Goal: Task Accomplishment & Management: Manage account settings

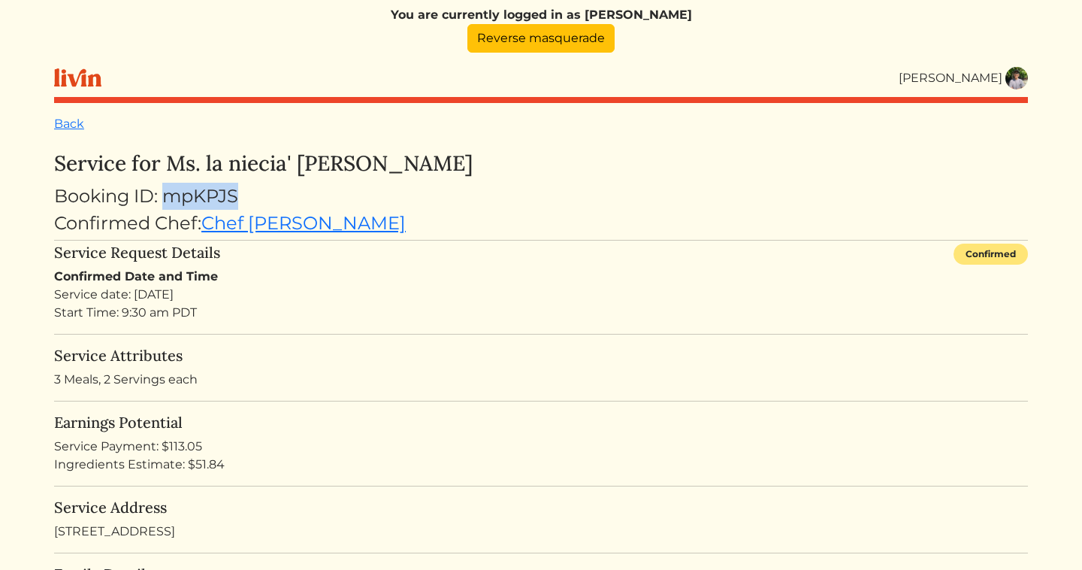
drag, startPoint x: 247, startPoint y: 192, endPoint x: 171, endPoint y: 192, distance: 76.6
click at [171, 192] on div "Booking ID: mpKPJS" at bounding box center [541, 196] width 974 height 27
copy div "mpKPJS"
click at [551, 44] on link "Reverse masquerade" at bounding box center [540, 38] width 147 height 29
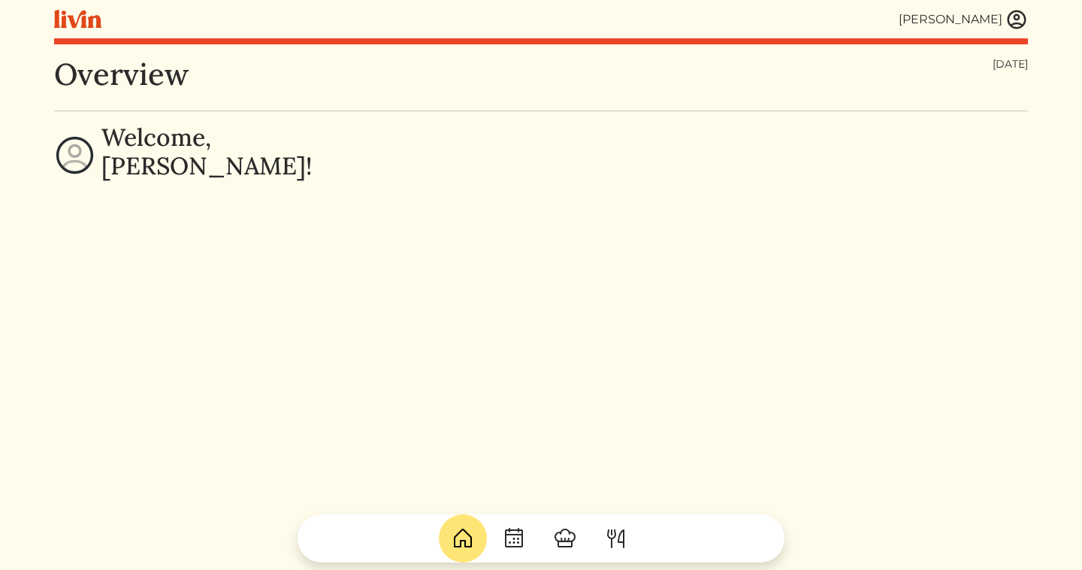
click at [1015, 23] on img at bounding box center [1016, 19] width 23 height 23
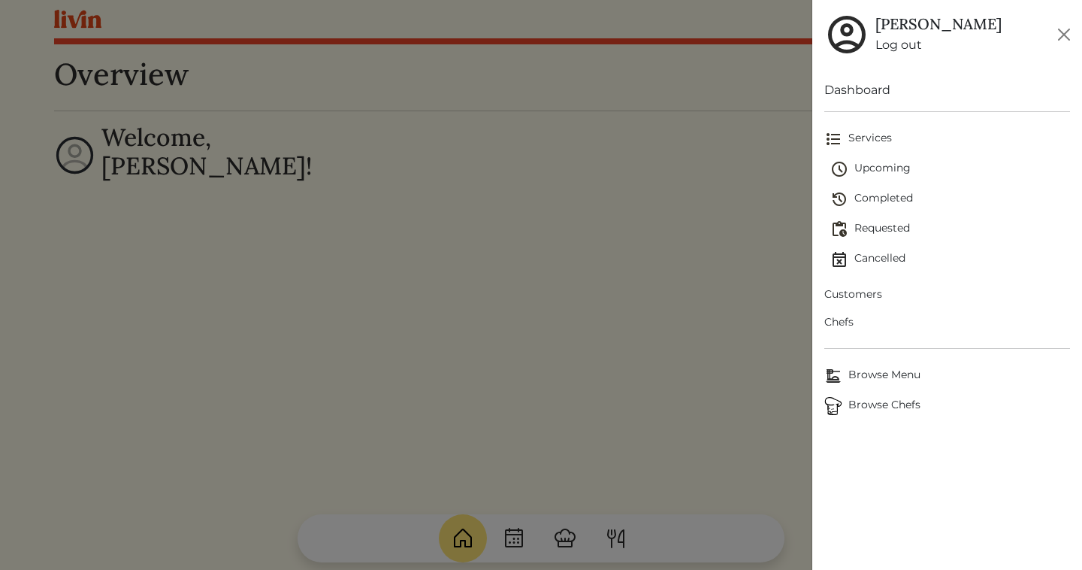
click at [883, 153] on link "Services" at bounding box center [947, 139] width 246 height 30
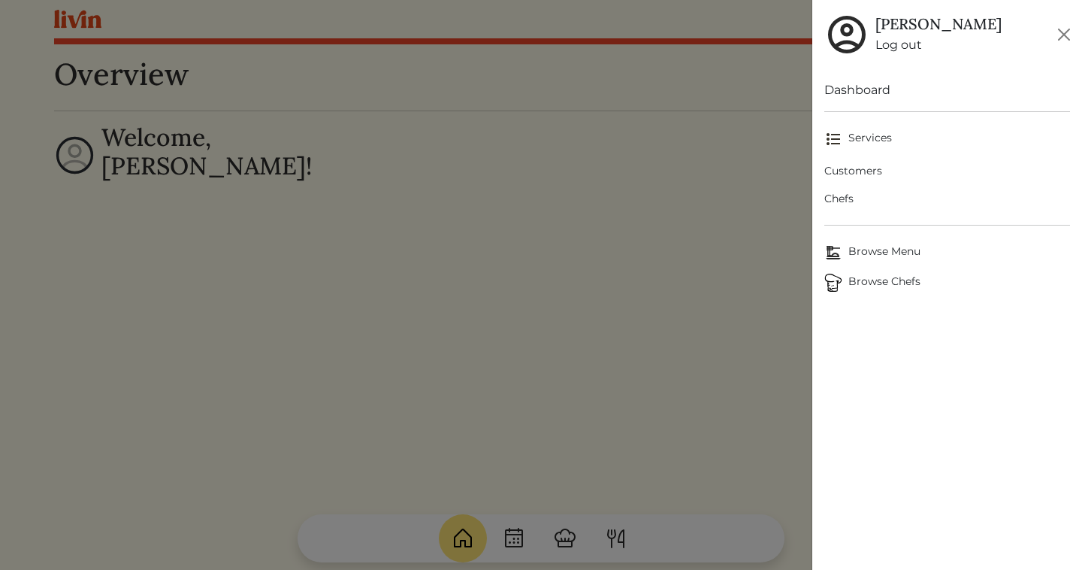
click at [880, 144] on span "Services" at bounding box center [947, 139] width 246 height 18
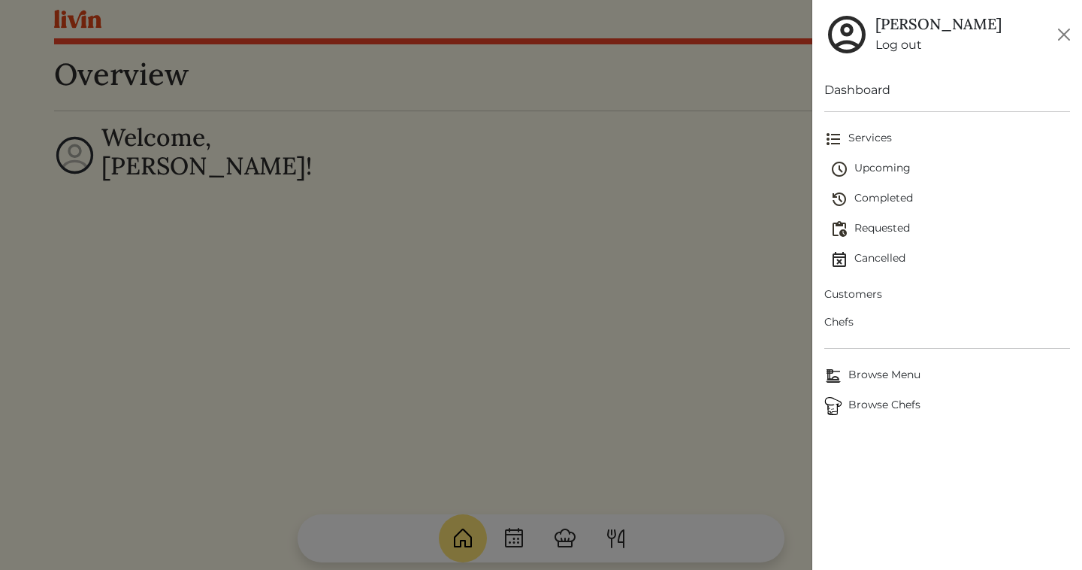
click at [875, 168] on span "Upcoming" at bounding box center [950, 169] width 240 height 18
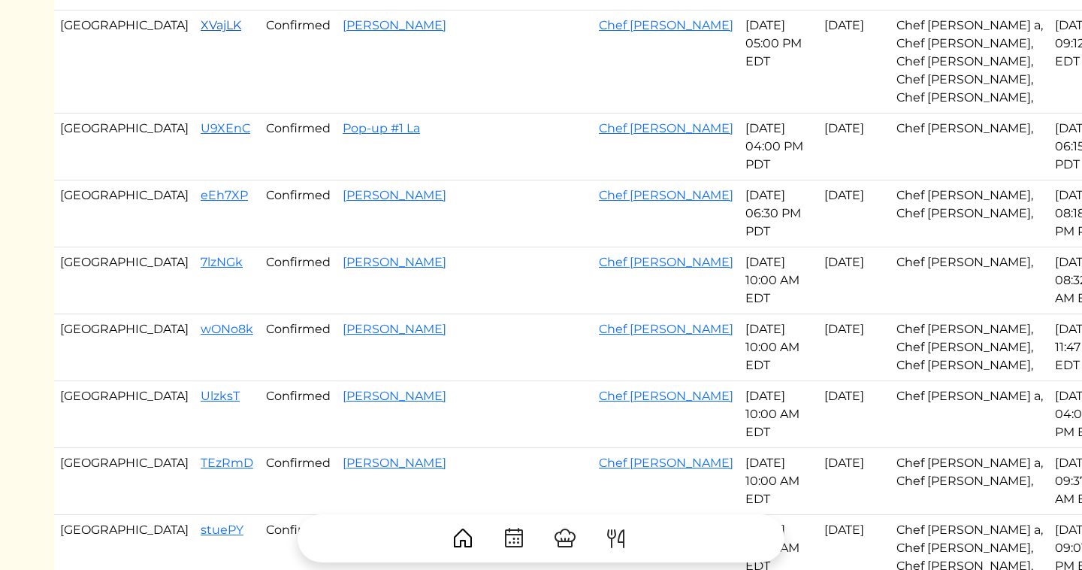
scroll to position [273, 0]
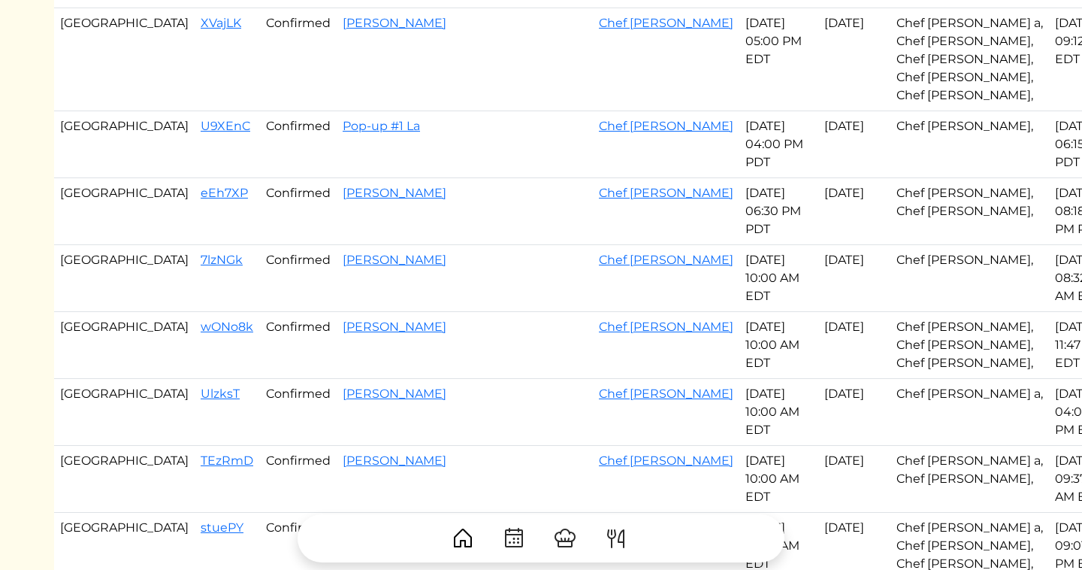
click at [63, 245] on td "[GEOGRAPHIC_DATA]" at bounding box center [124, 278] width 141 height 67
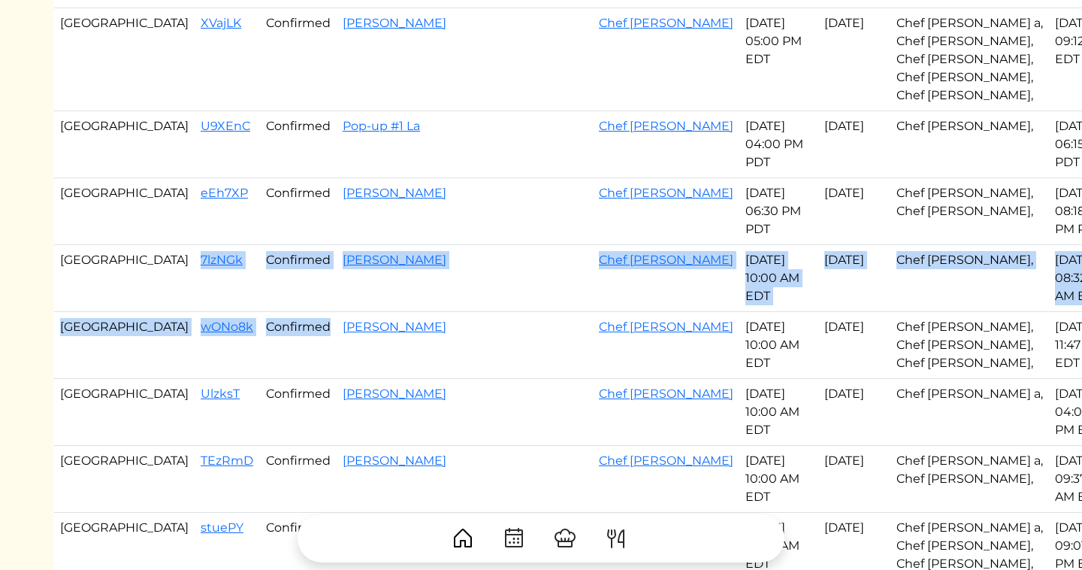
drag, startPoint x: 131, startPoint y: 189, endPoint x: 286, endPoint y: 285, distance: 181.8
click at [286, 285] on tbody "[GEOGRAPHIC_DATA] EQ3szp Confirmed [PERSON_NAME] Chef Sha'yvonta [DATE] 01:00 P…" at bounding box center [583, 403] width 1059 height 1057
click at [274, 312] on td "Confirmed" at bounding box center [298, 345] width 77 height 67
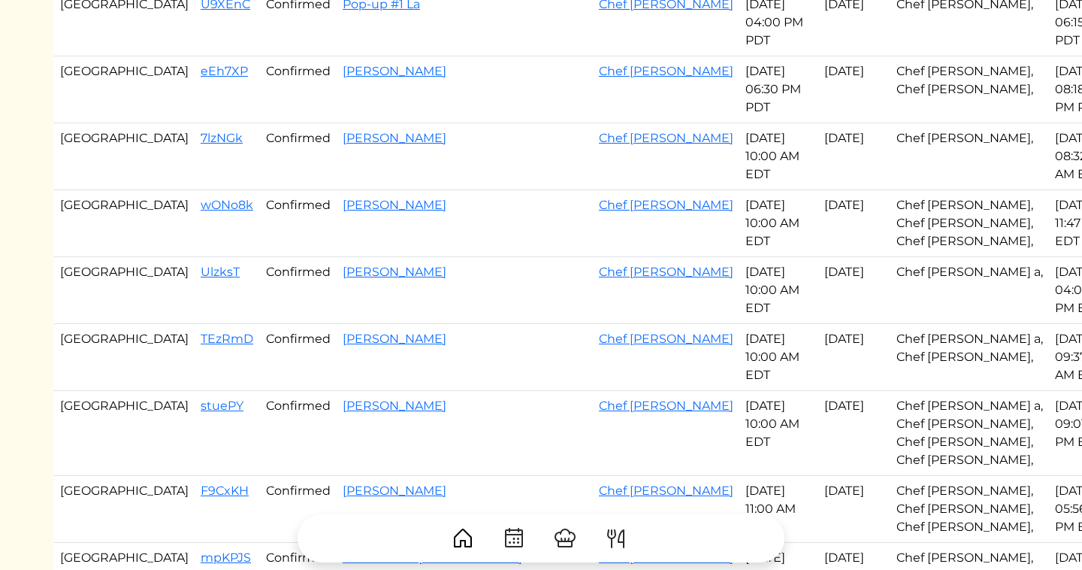
scroll to position [403, 0]
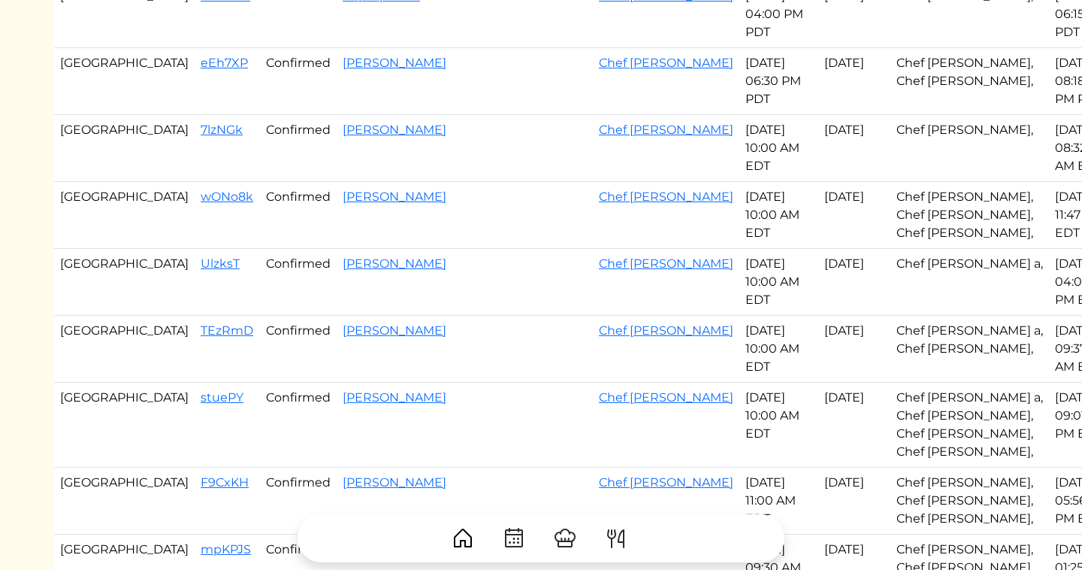
drag, startPoint x: 131, startPoint y: 174, endPoint x: 588, endPoint y: 390, distance: 505.2
click at [588, 390] on tbody "[GEOGRAPHIC_DATA] EQ3szp Confirmed [PERSON_NAME] Chef Sha'yvonta [DATE] 01:00 P…" at bounding box center [583, 273] width 1059 height 1057
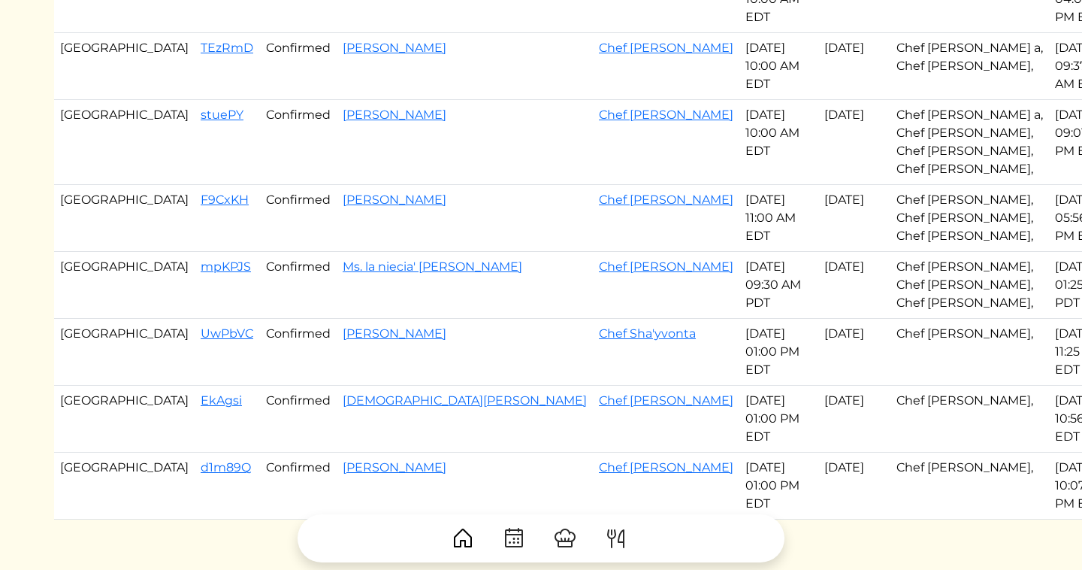
scroll to position [689, 0]
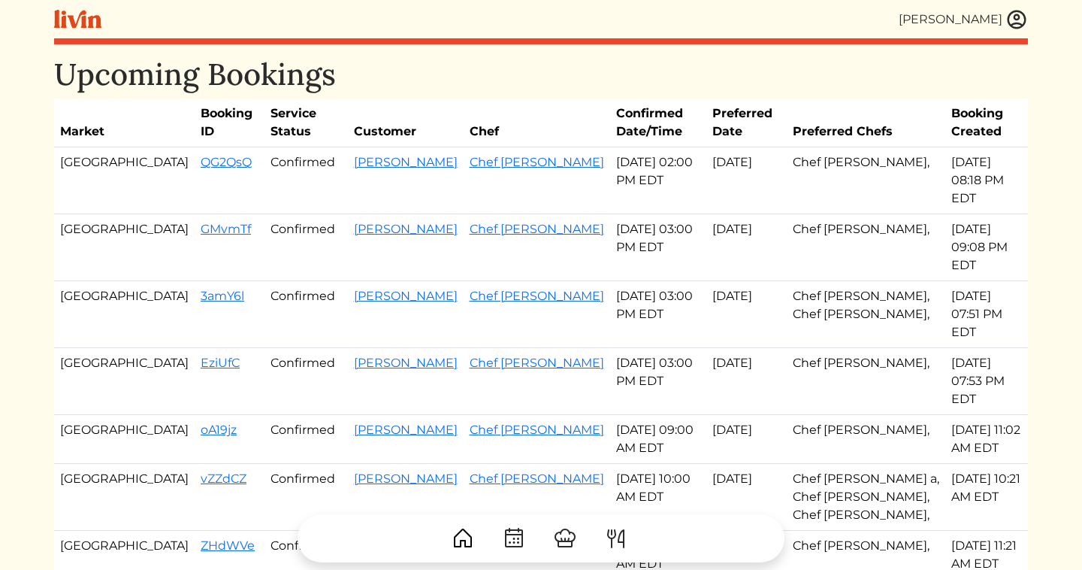
drag, startPoint x: 135, startPoint y: 313, endPoint x: 656, endPoint y: 313, distance: 520.7
click at [656, 348] on tr "Atlanta EziUfC Confirmed [PERSON_NAME] Chef [PERSON_NAME] [DATE] 03:00 PM EDT A…" at bounding box center [541, 381] width 974 height 67
copy tr "EziUfC Confirmed [PERSON_NAME] Chef Ty [DATE] 03:00"
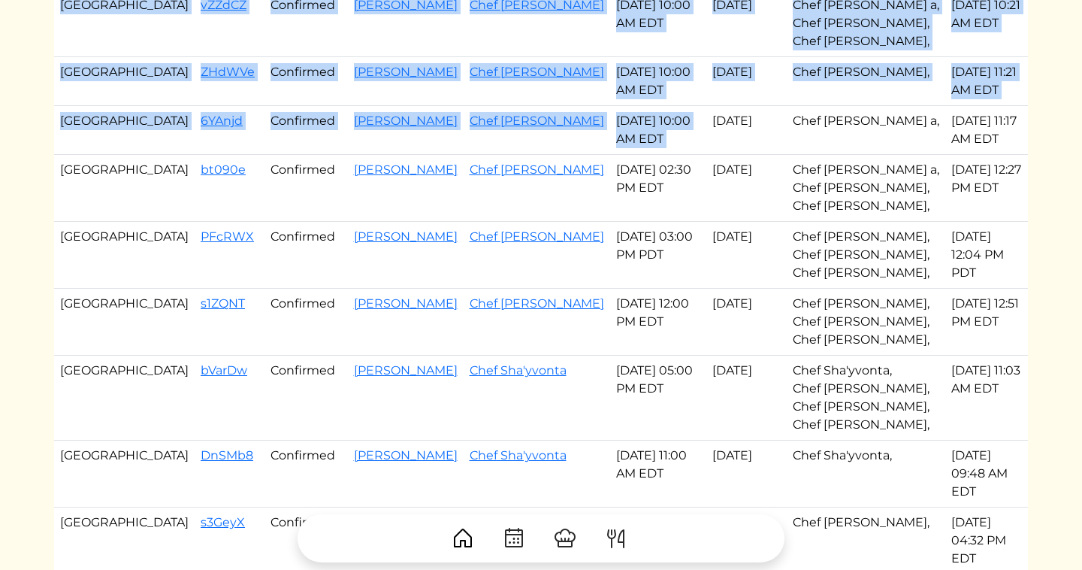
scroll to position [473, 0]
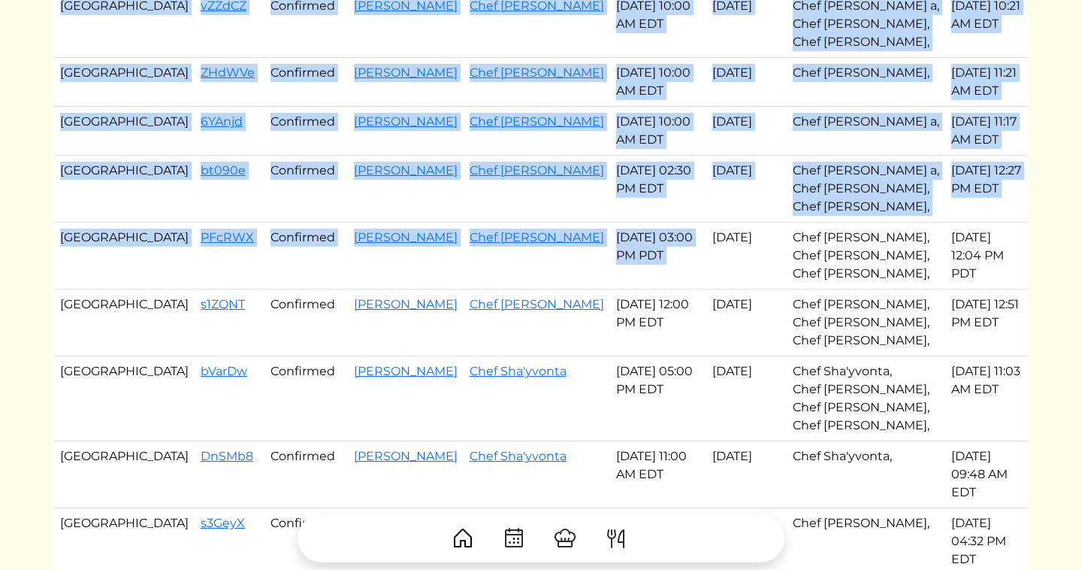
copy tbody "EziUfC Confirmed [PERSON_NAME] Chef [PERSON_NAME] [DATE] 03:00 PM EDT Aug 18, 2…"
